Goal: Information Seeking & Learning: Learn about a topic

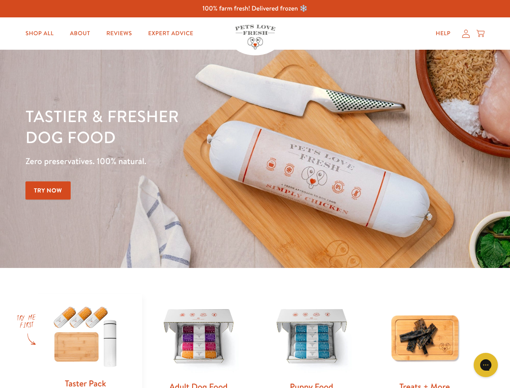
click at [255, 194] on div "Tastier & fresher dog food Zero preservatives. 100% natural. Try Now" at bounding box center [178, 158] width 306 height 107
click at [486, 365] on icon "Gorgias live chat" at bounding box center [486, 365] width 8 height 8
